Goal: Task Accomplishment & Management: Use online tool/utility

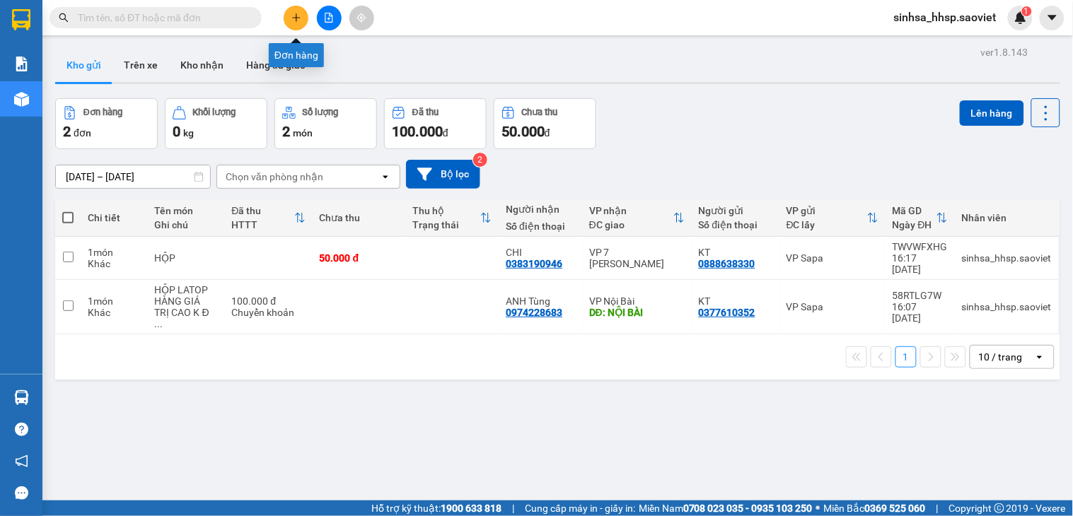
click at [296, 14] on icon "plus" at bounding box center [296, 18] width 10 height 10
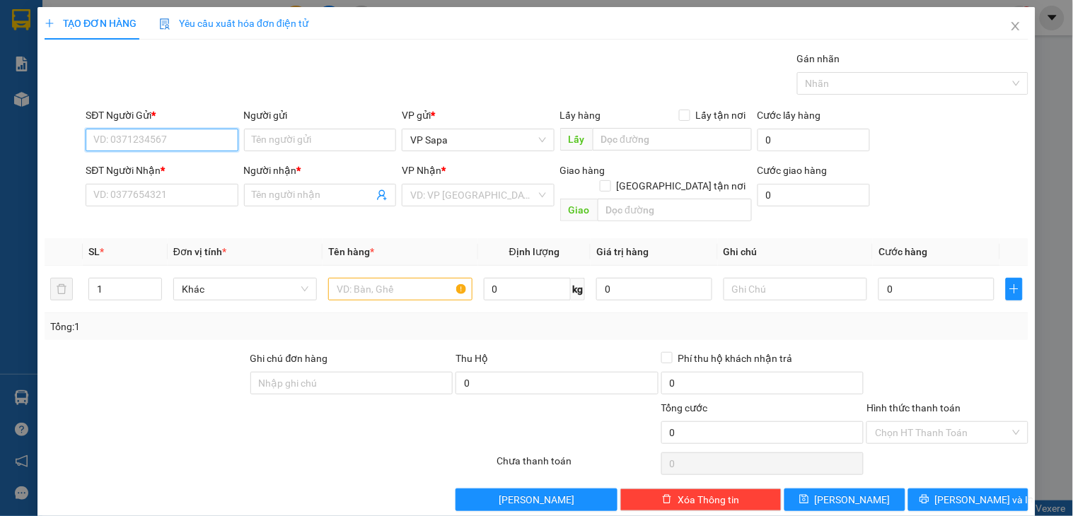
click at [173, 130] on input "SĐT Người Gửi *" at bounding box center [162, 140] width 152 height 23
click at [173, 144] on input "SĐT Người Gửi *" at bounding box center [162, 140] width 152 height 23
drag, startPoint x: 166, startPoint y: 177, endPoint x: 146, endPoint y: 172, distance: 20.6
click at [158, 177] on div "0966414462 - kt" at bounding box center [160, 168] width 151 height 23
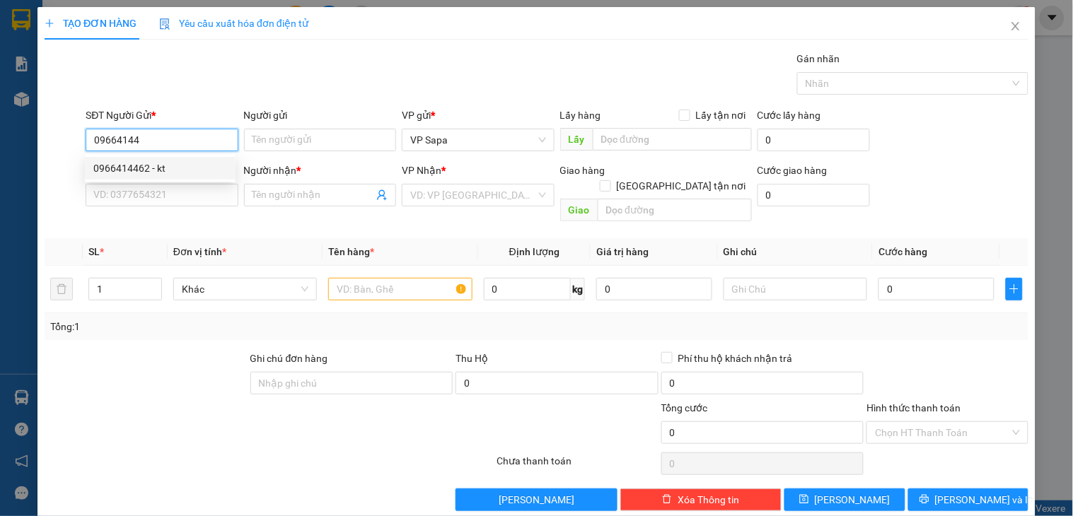
type input "0966414462"
type input "kt"
type input "0394458368"
type input "Hân"
type input "0966414462"
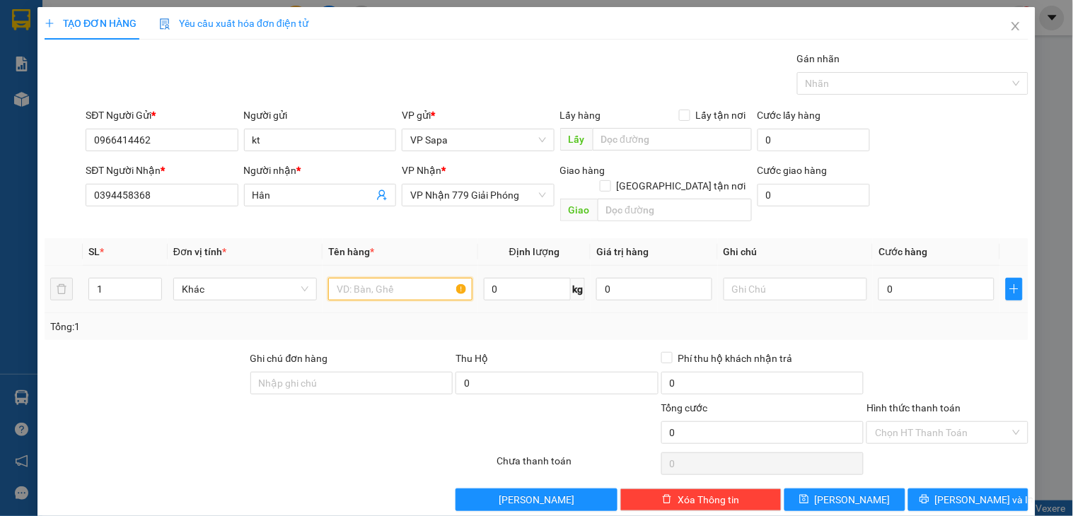
click at [366, 278] on input "text" at bounding box center [400, 289] width 144 height 23
type input "x"
type input "bọc rau"
click at [917, 278] on input "0" at bounding box center [936, 289] width 116 height 23
type input "5"
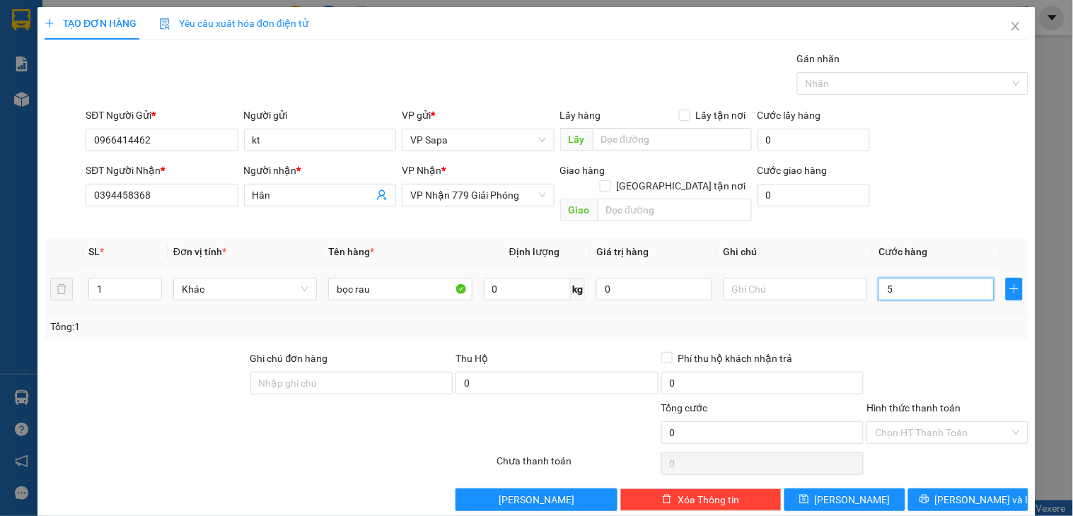
type input "5"
type input "0"
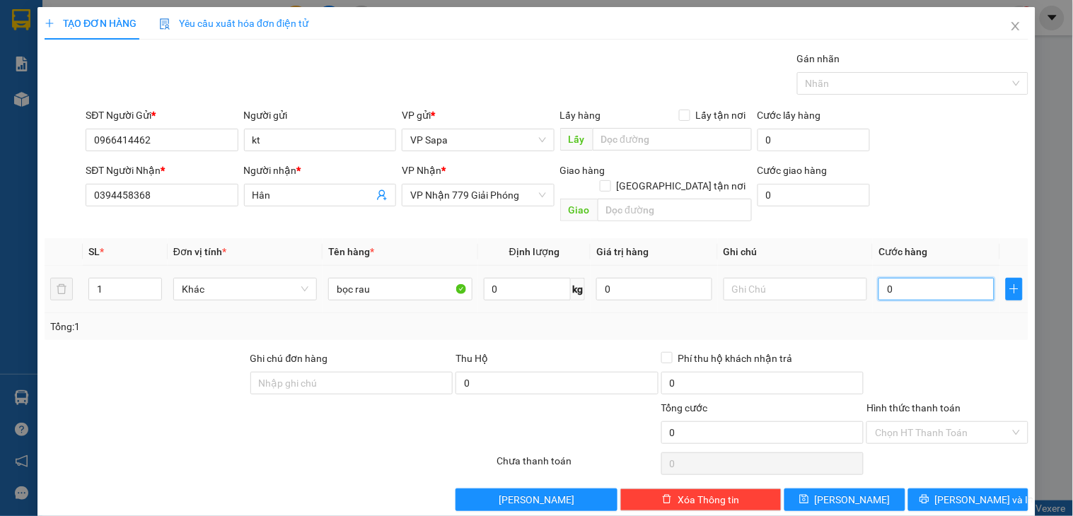
type input "06"
type input "6"
type input "060"
type input "60"
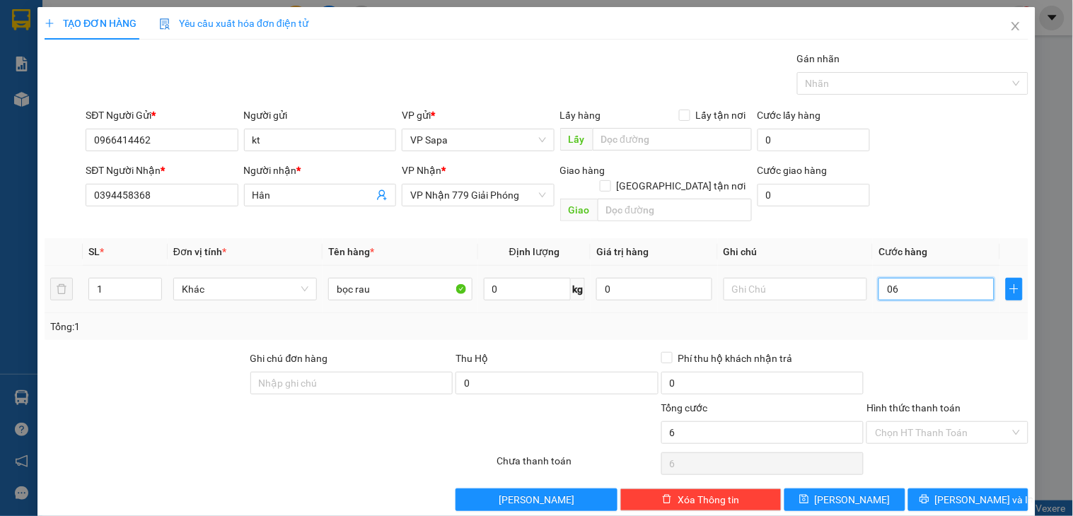
type input "60"
type input "60.000"
click at [930, 186] on div "SĐT Người Nhận * 0394458368 Người nhận * Hân VP Nhận * VP Nhận 779 Giải Phóng G…" at bounding box center [557, 195] width 948 height 65
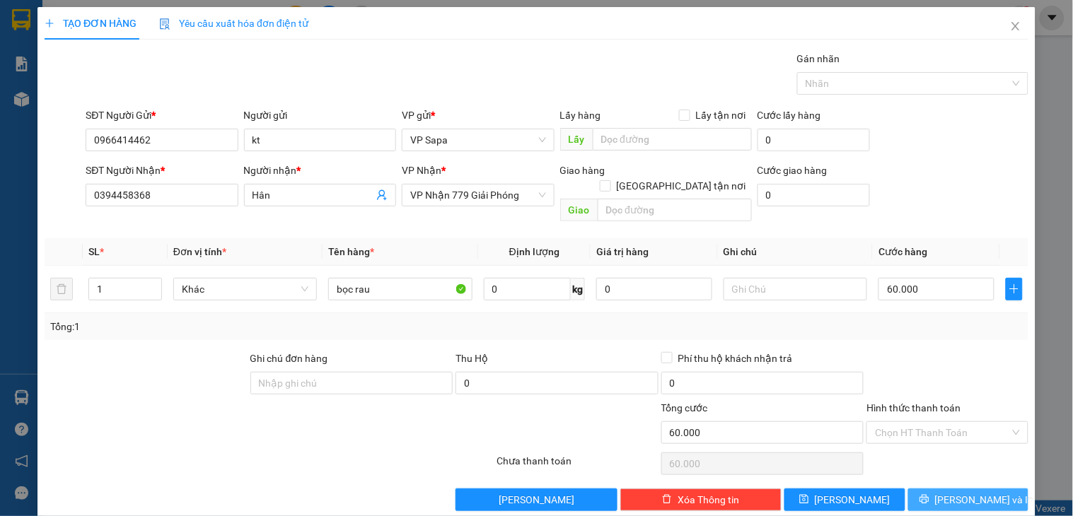
click at [928, 494] on icon "printer" at bounding box center [924, 499] width 10 height 10
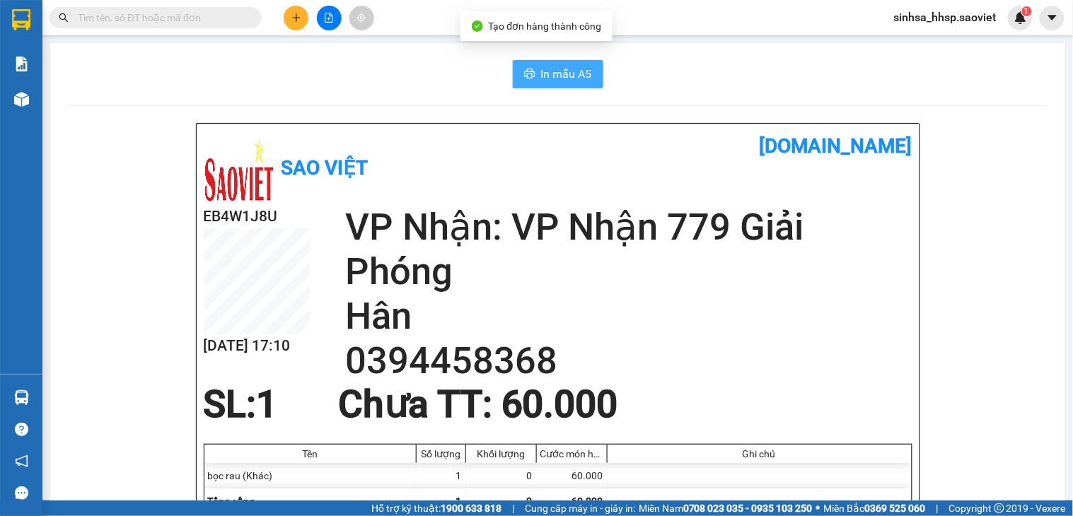
click at [516, 62] on button "In mẫu A5" at bounding box center [558, 74] width 91 height 28
click at [541, 74] on span "In mẫu A5" at bounding box center [566, 74] width 51 height 18
drag, startPoint x: 567, startPoint y: 76, endPoint x: 592, endPoint y: 69, distance: 25.9
click at [566, 76] on span "In mẫu A5" at bounding box center [566, 74] width 51 height 18
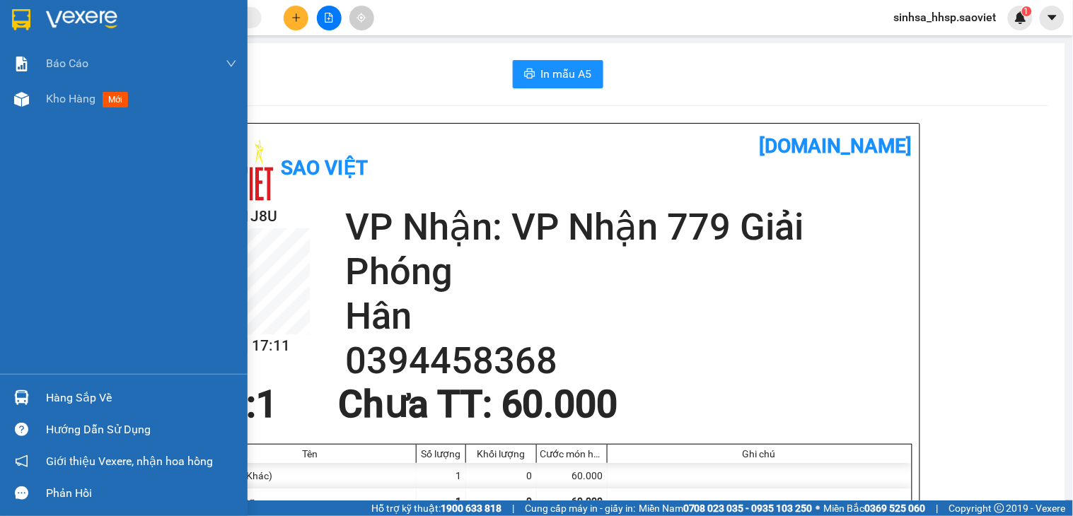
click at [81, 385] on div "Hàng sắp về" at bounding box center [124, 398] width 248 height 32
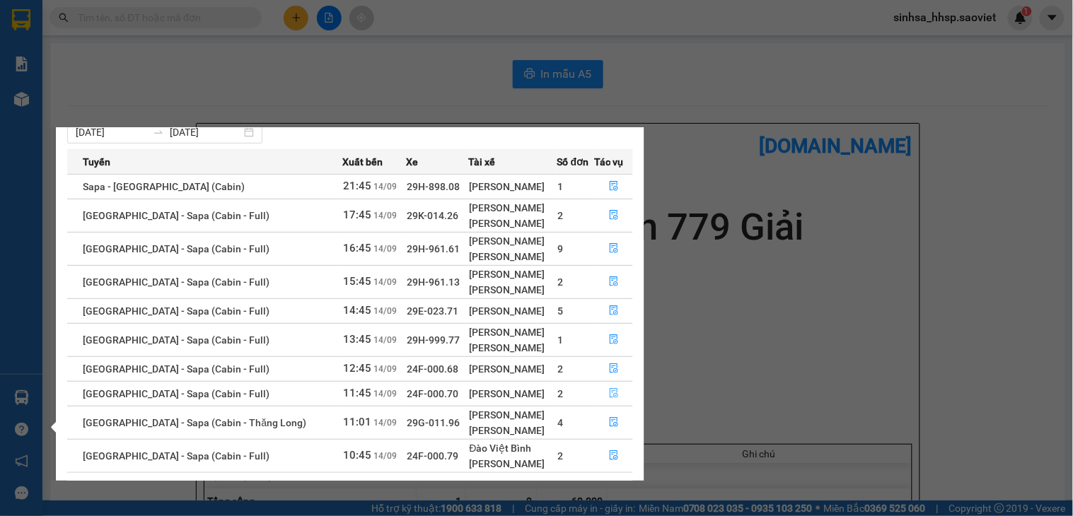
scroll to position [74, 0]
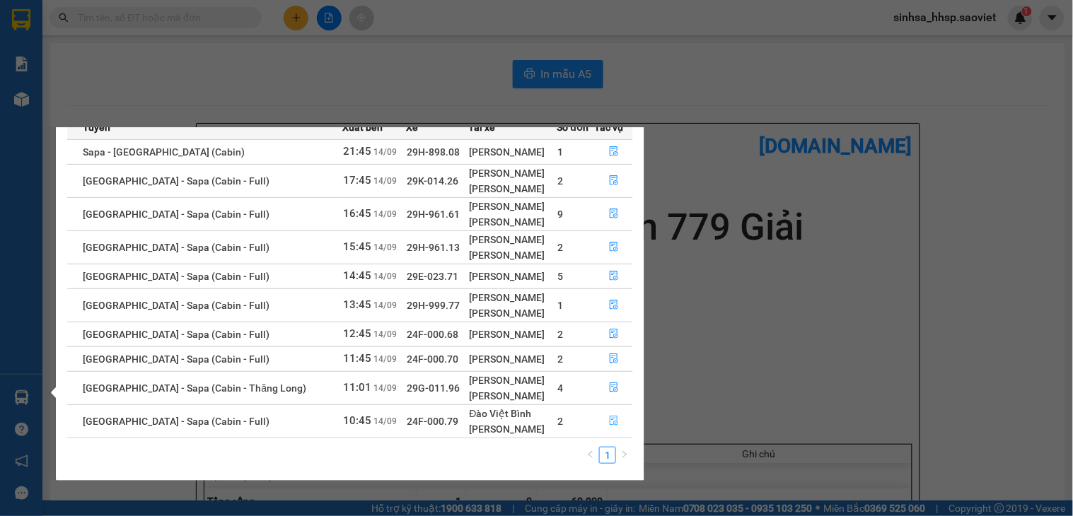
click at [596, 415] on button "button" at bounding box center [613, 421] width 37 height 23
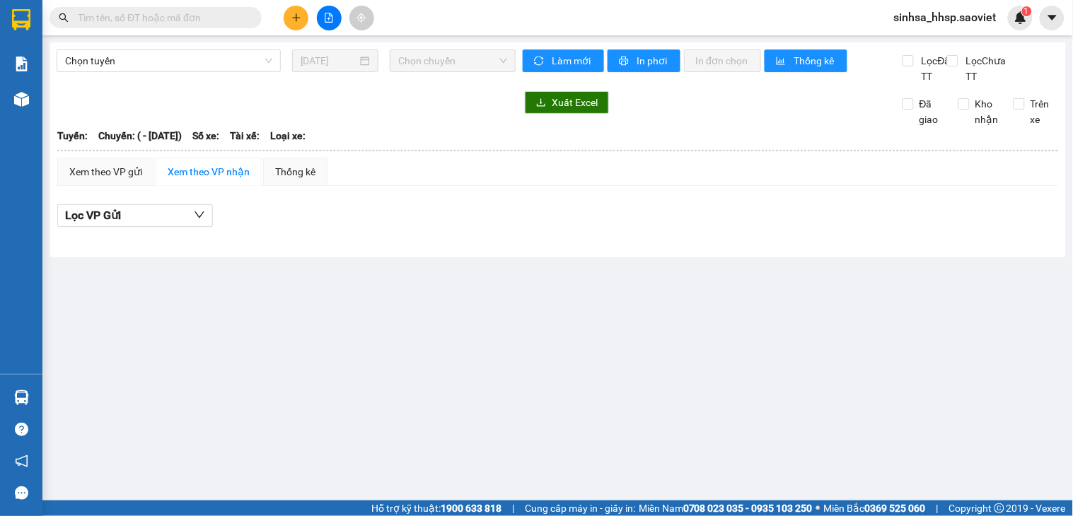
scroll to position [24, 0]
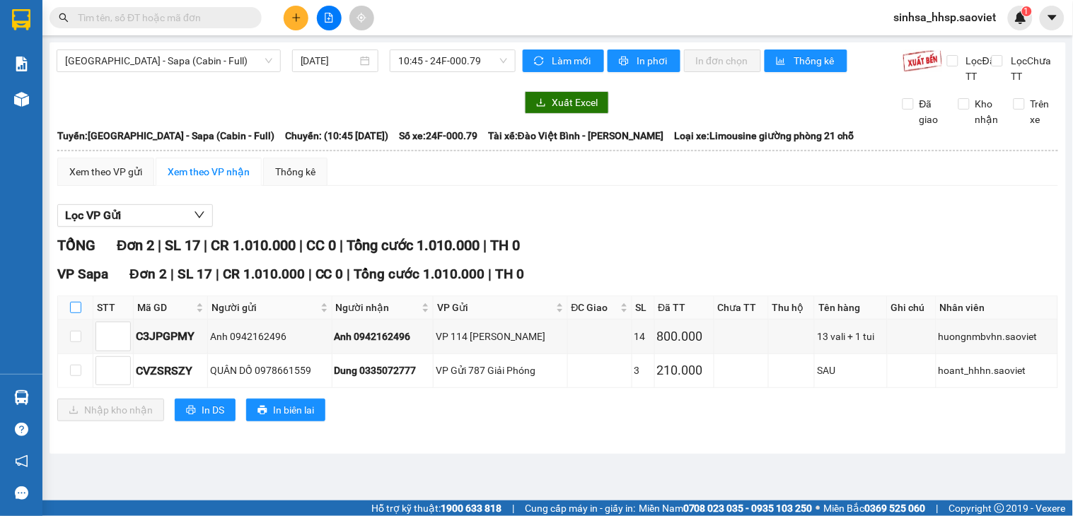
drag, startPoint x: 76, startPoint y: 312, endPoint x: 75, endPoint y: 322, distance: 10.6
click at [75, 320] on div "VP Sapa Đơn 2 | SL 17 | CR 1.010.000 | CC 0 | Tổng cước 1.010.000 | TH 0 STT Mã…" at bounding box center [557, 348] width 1001 height 168
click at [75, 313] on input "checkbox" at bounding box center [75, 307] width 11 height 11
checkbox input "true"
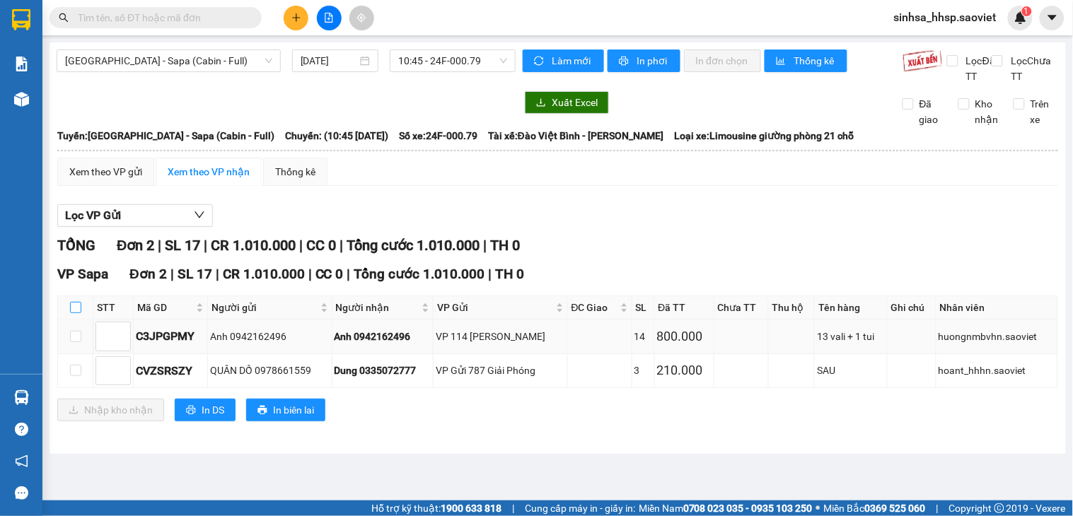
checkbox input "true"
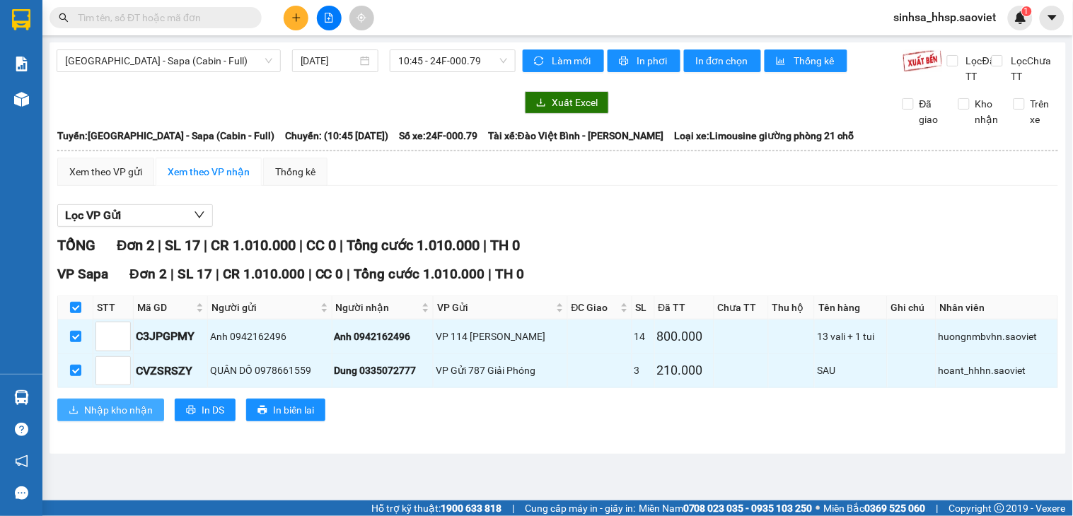
click at [129, 422] on div "VP Sapa Đơn 2 | SL 17 | CR 1.010.000 | CC 0 | Tổng cước 1.010.000 | TH 0 STT Mã…" at bounding box center [557, 348] width 1001 height 168
click at [129, 418] on span "Nhập kho nhận" at bounding box center [118, 410] width 69 height 16
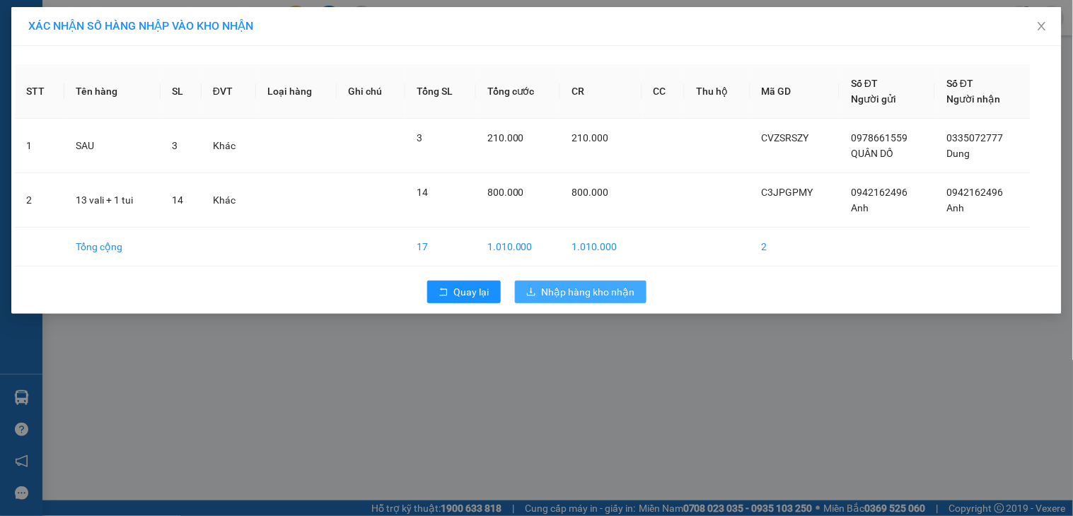
click at [605, 286] on span "Nhập hàng kho nhận" at bounding box center [588, 292] width 93 height 16
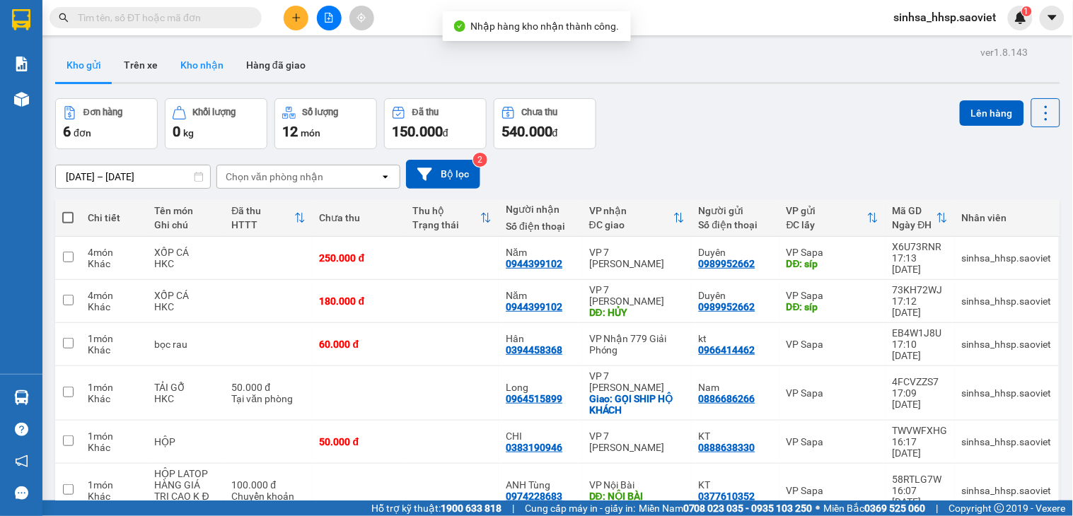
click at [179, 59] on button "Kho nhận" at bounding box center [202, 65] width 66 height 34
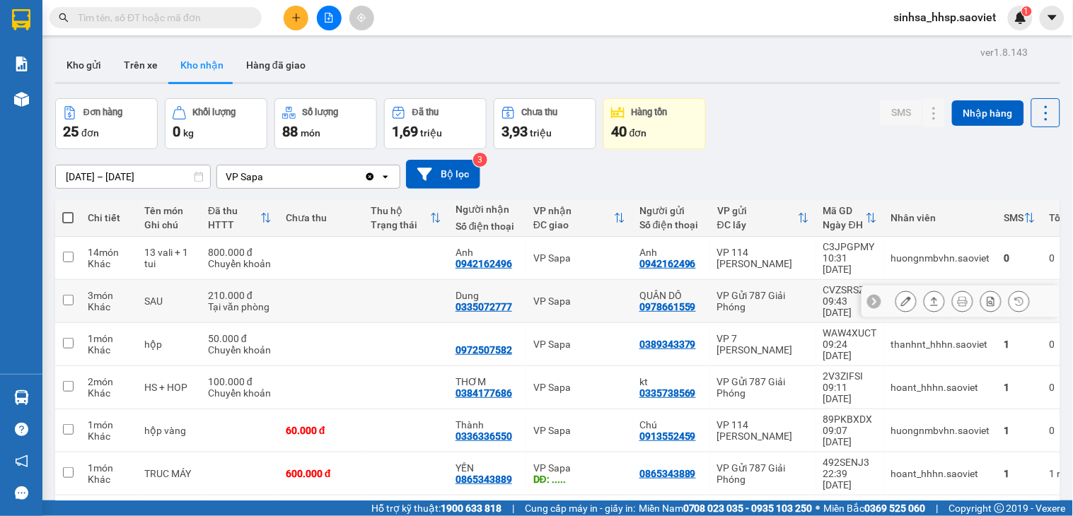
click at [109, 290] on div "3 món" at bounding box center [109, 295] width 42 height 11
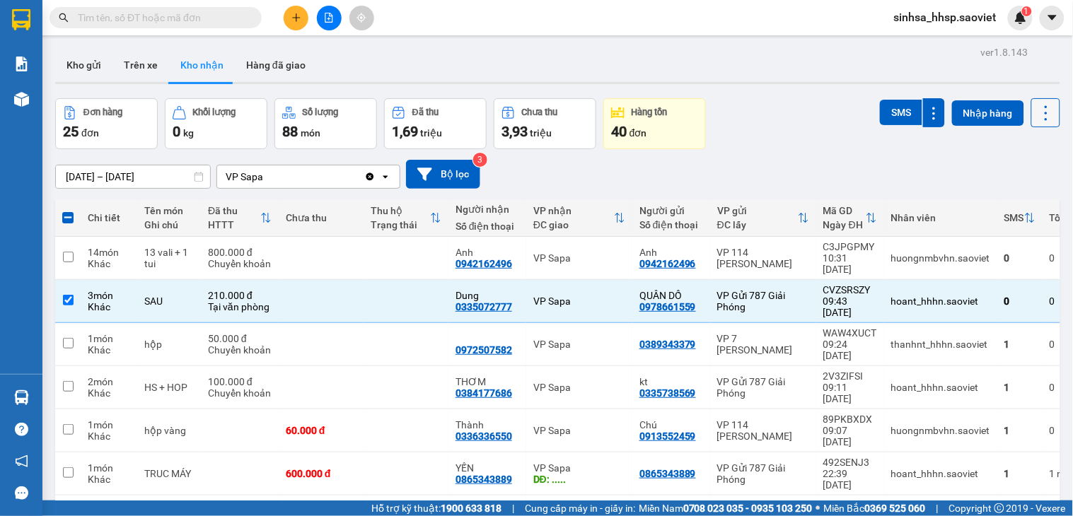
click at [1036, 115] on icon at bounding box center [1046, 113] width 20 height 20
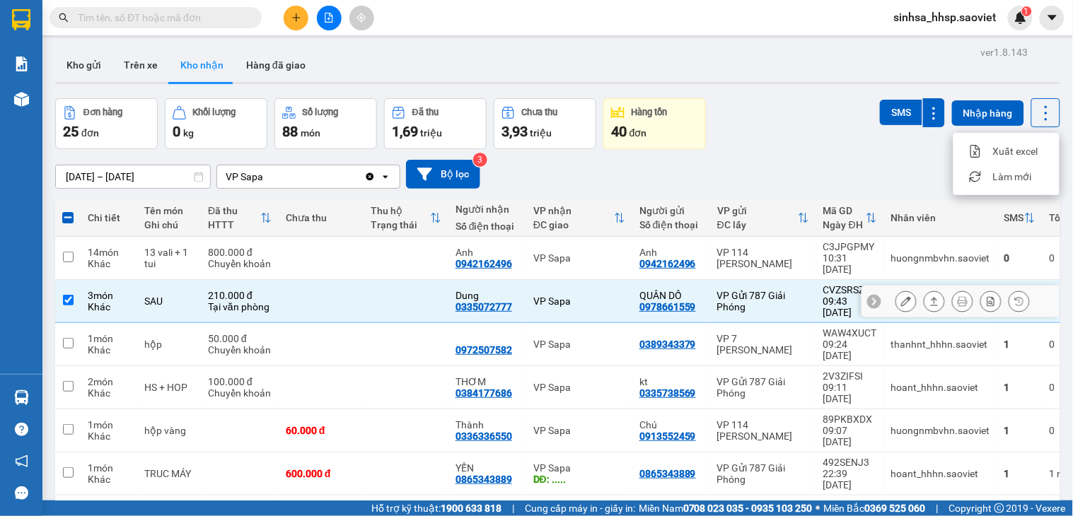
click at [165, 296] on div "SAU" at bounding box center [169, 301] width 50 height 11
checkbox input "false"
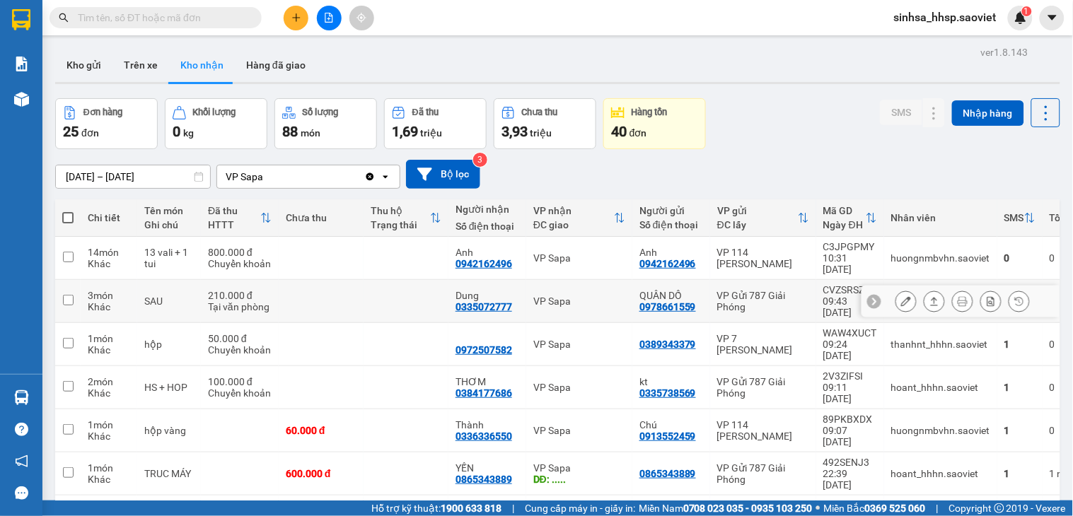
click at [896, 289] on button at bounding box center [906, 301] width 20 height 25
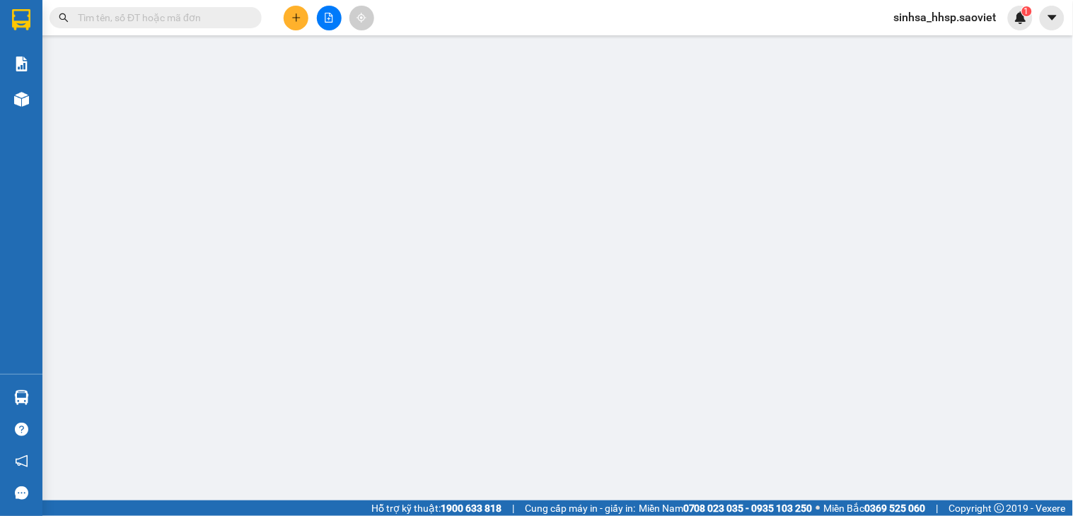
type input "0978661559"
type input "QUÂN DỒ"
type input "0335072777"
type input "Dung"
type input "210.000"
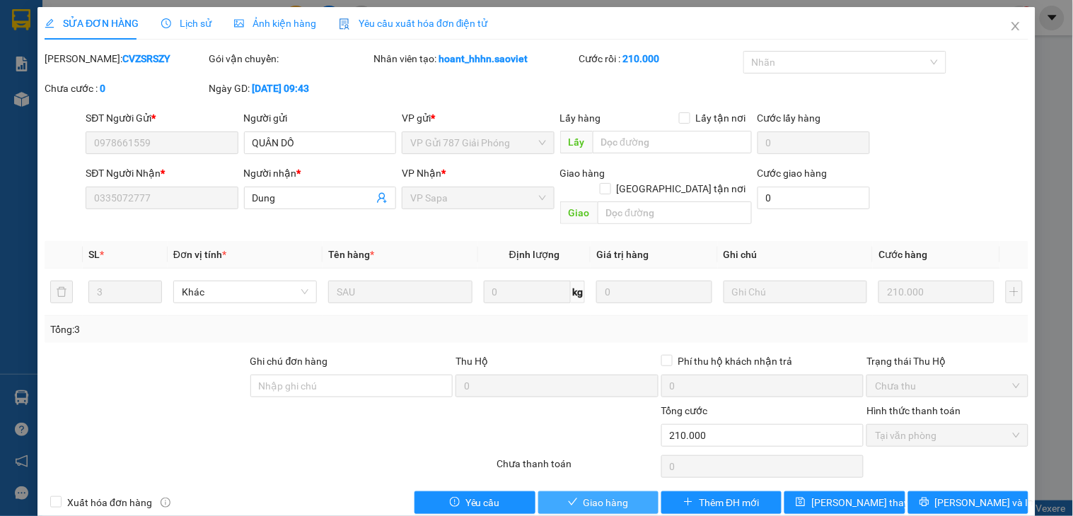
click at [615, 495] on span "Giao hàng" at bounding box center [605, 503] width 45 height 16
click at [613, 495] on span "Giao hàng" at bounding box center [605, 503] width 45 height 16
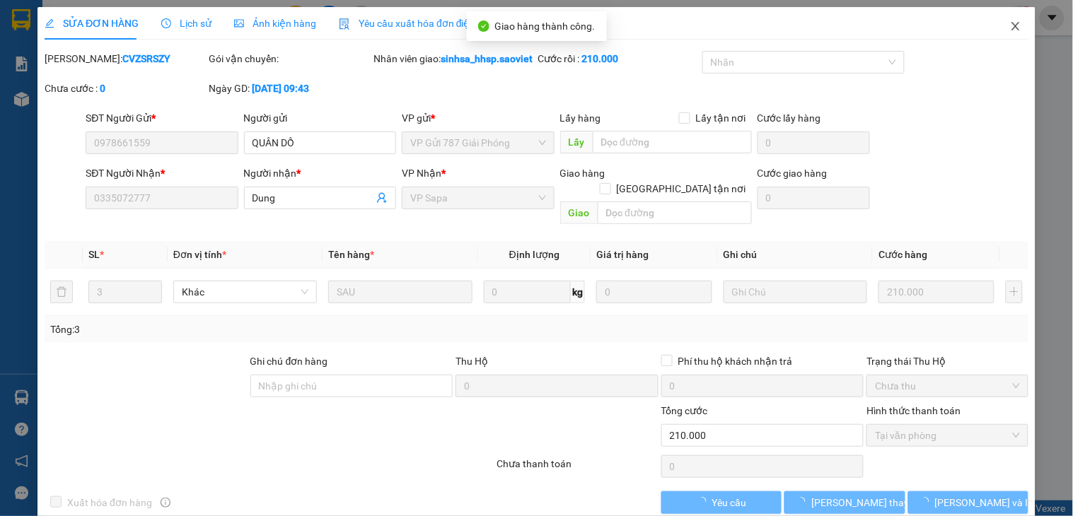
click at [1010, 23] on icon "close" at bounding box center [1015, 26] width 11 height 11
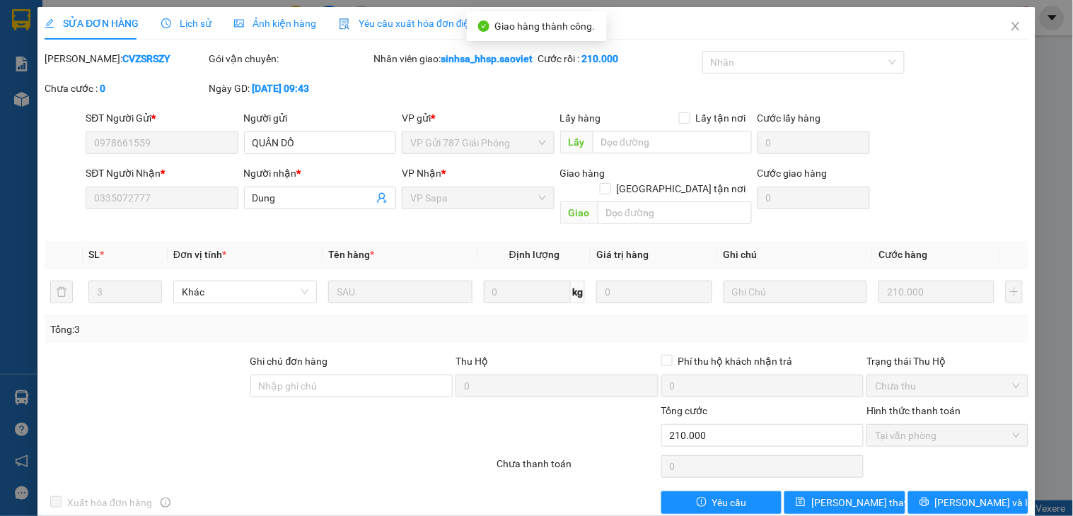
click at [1007, 23] on span "sinhsa_hhsp.saoviet" at bounding box center [945, 17] width 125 height 18
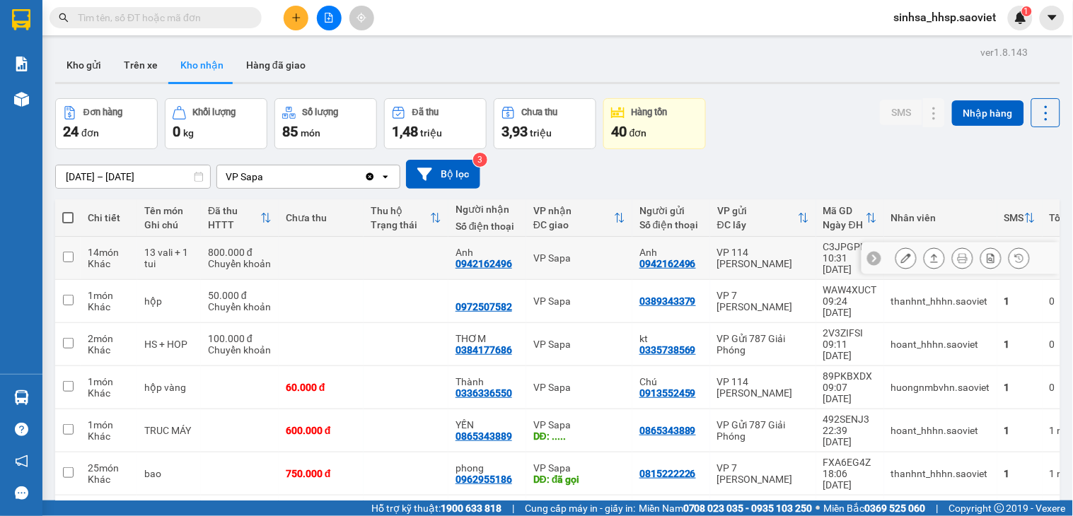
click at [201, 252] on td "800.000 đ Chuyển khoản" at bounding box center [240, 258] width 78 height 43
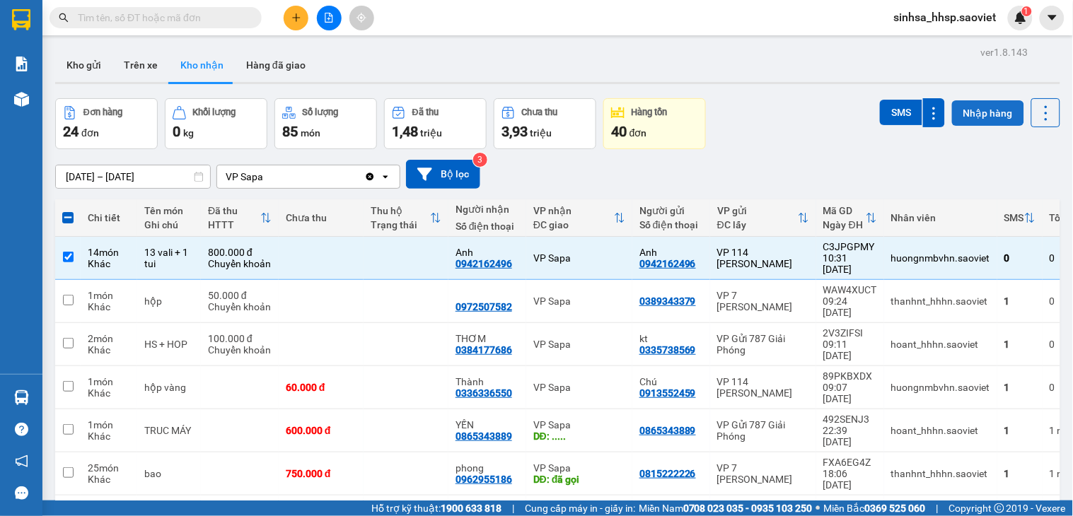
drag, startPoint x: 887, startPoint y: 110, endPoint x: 941, endPoint y: 108, distance: 54.5
click at [887, 109] on button "SMS" at bounding box center [901, 112] width 42 height 25
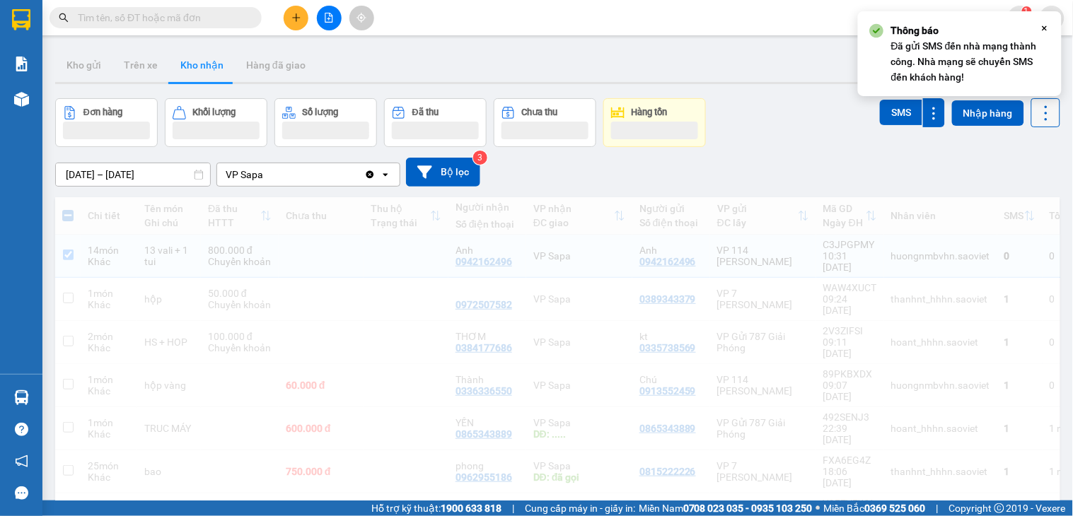
click at [1043, 113] on button at bounding box center [1045, 112] width 29 height 29
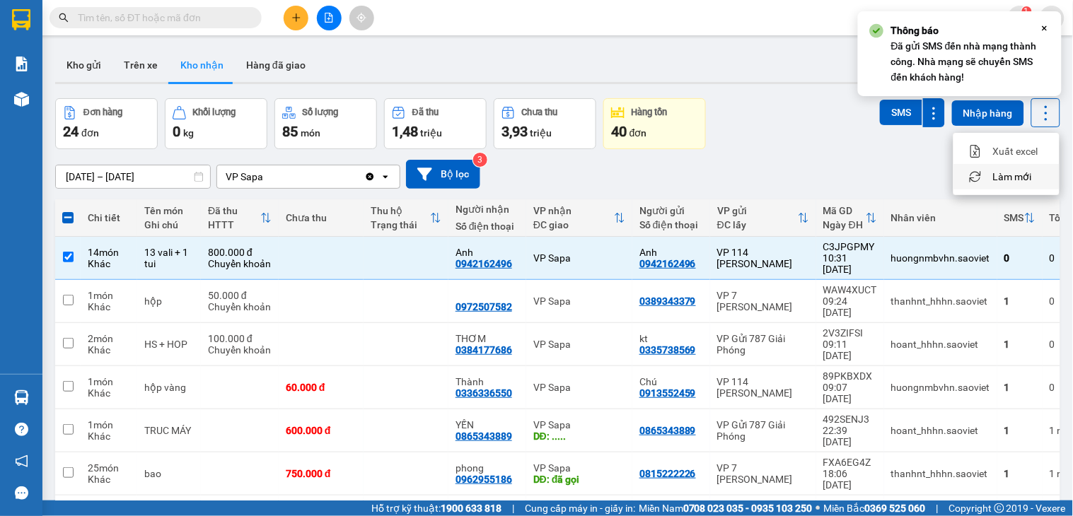
click at [1008, 182] on span "Làm mới" at bounding box center [1012, 177] width 39 height 14
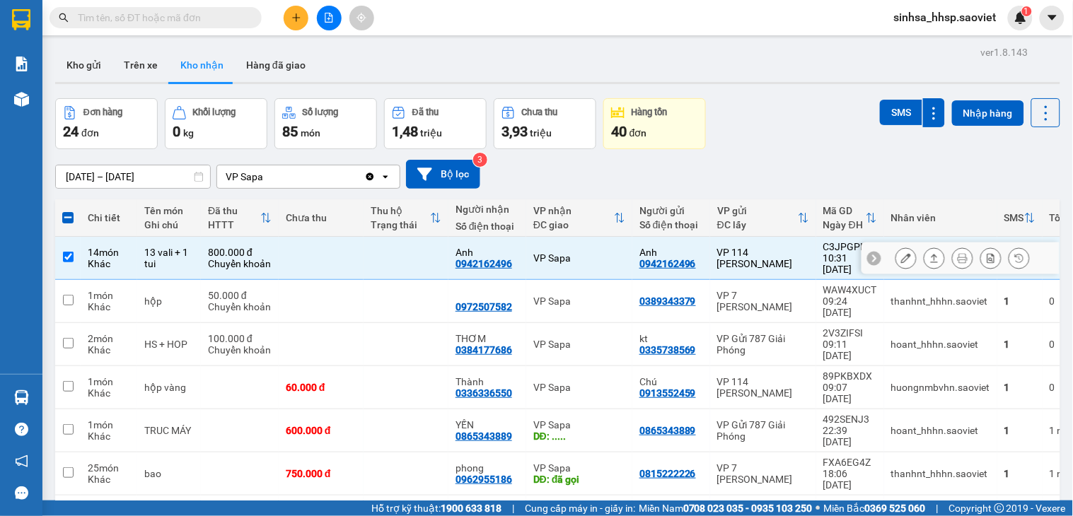
click at [94, 247] on div "14 món" at bounding box center [109, 252] width 42 height 11
checkbox input "false"
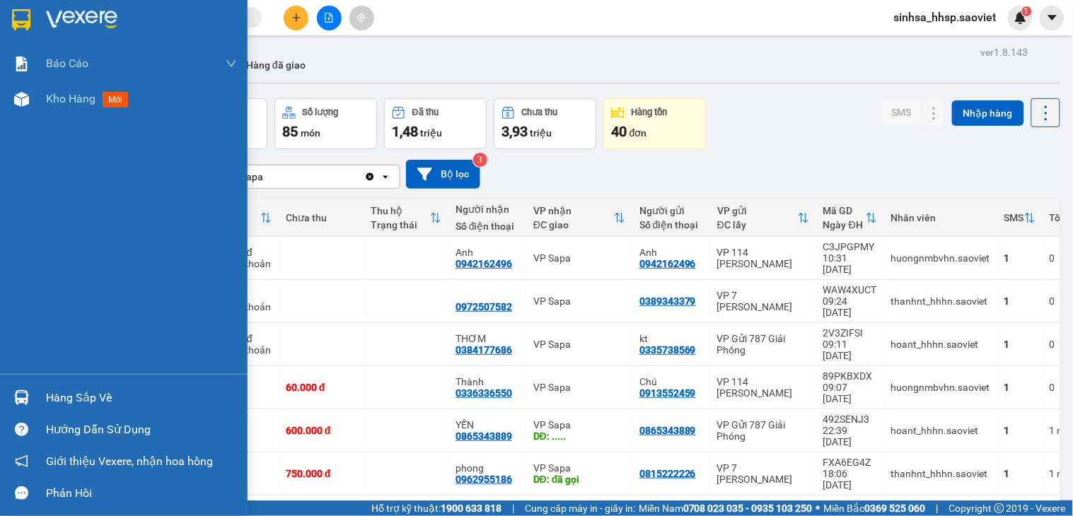
click at [24, 397] on img at bounding box center [21, 397] width 15 height 15
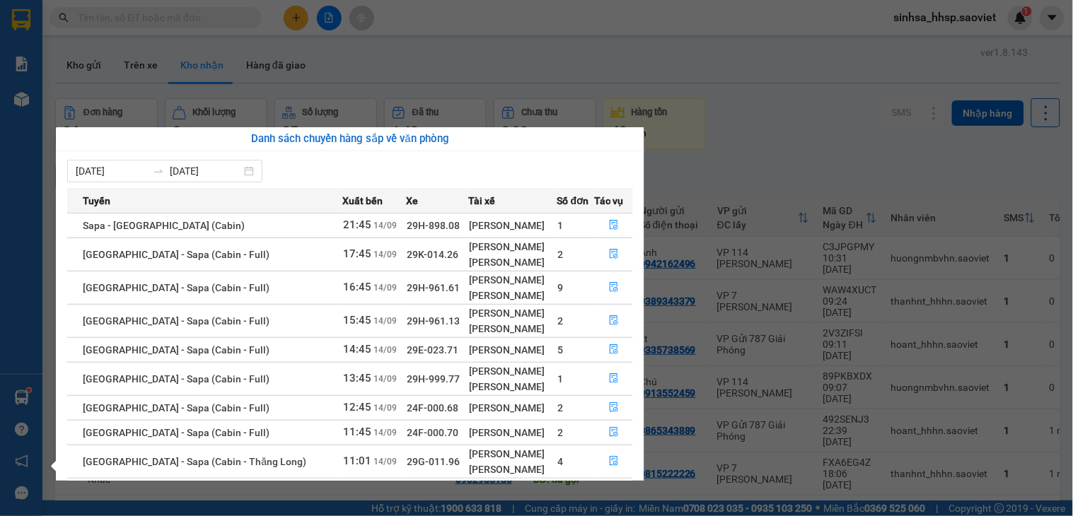
scroll to position [41, 0]
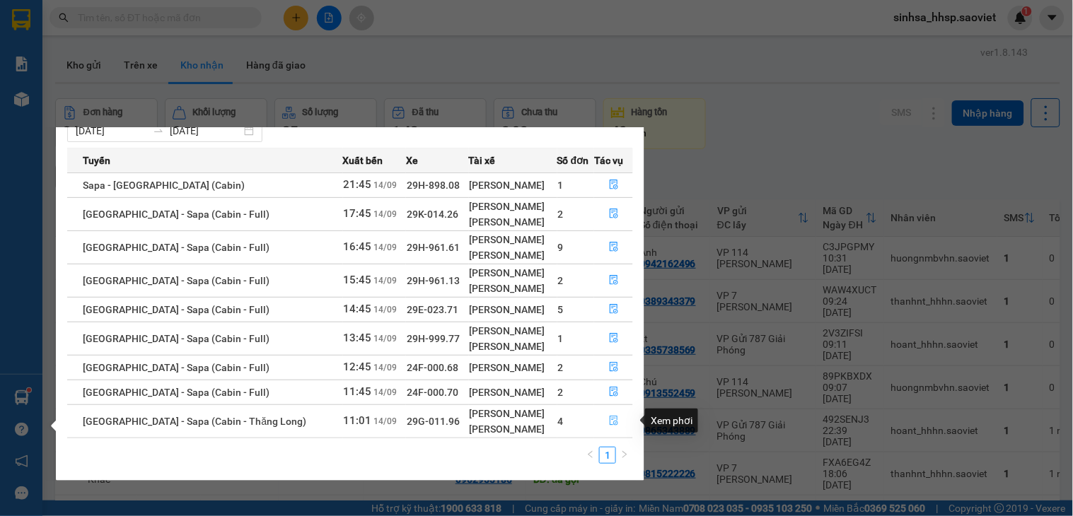
click at [610, 423] on icon "file-done" at bounding box center [614, 421] width 10 height 10
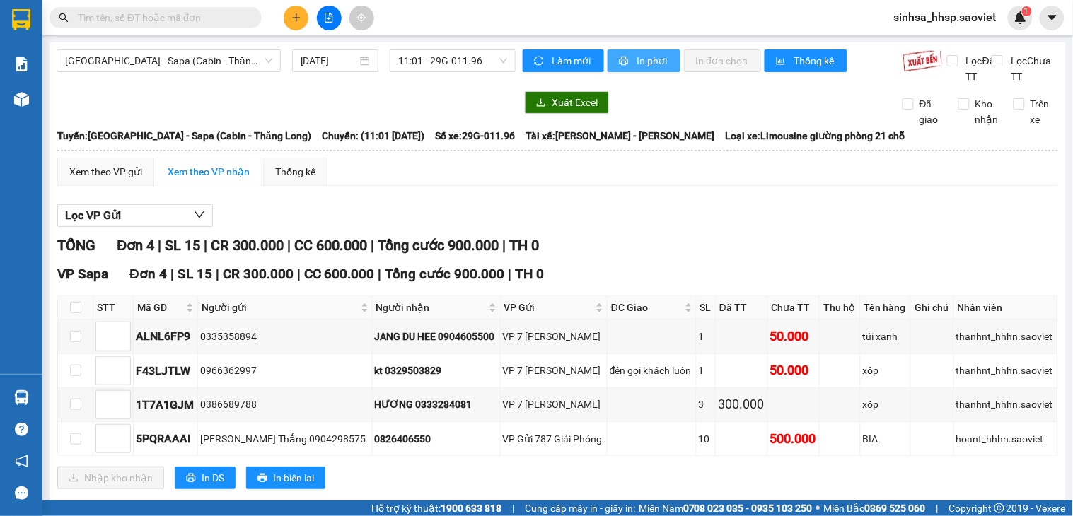
click at [639, 57] on span "In phơi" at bounding box center [652, 61] width 33 height 16
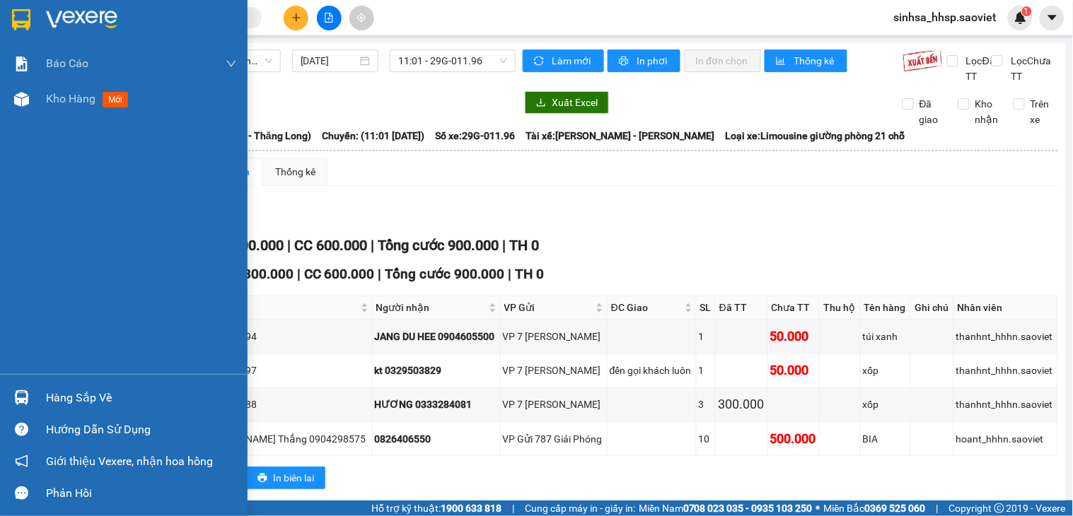
click at [39, 20] on div at bounding box center [124, 23] width 248 height 46
